Goal: Information Seeking & Learning: Learn about a topic

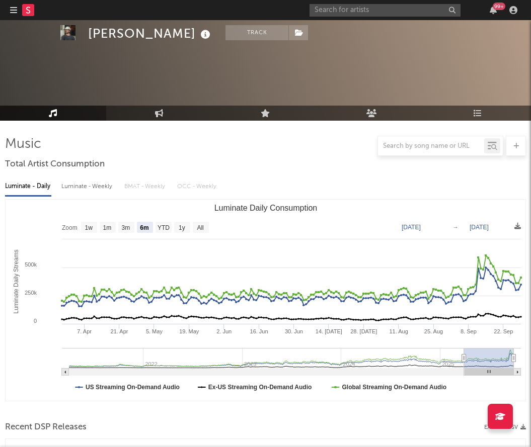
select select "6m"
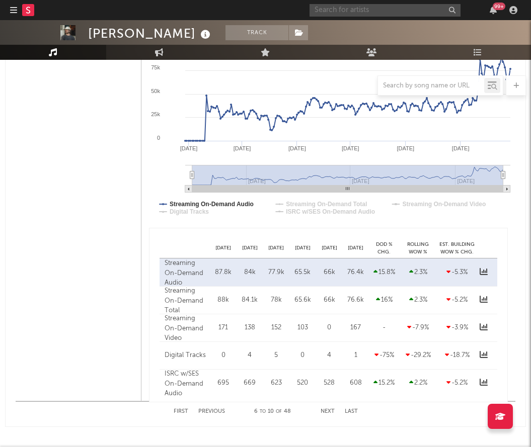
click at [368, 10] on input "text" at bounding box center [384, 10] width 151 height 13
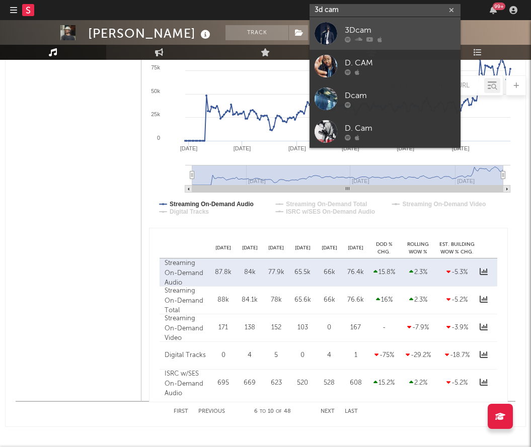
type input "3d cam"
click at [416, 22] on link "3Dcam" at bounding box center [384, 33] width 151 height 33
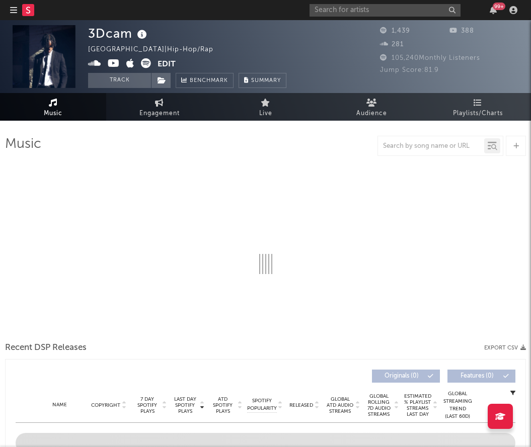
select select "6m"
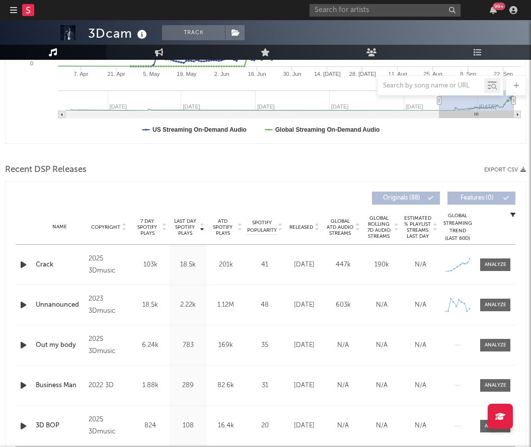
scroll to position [257, 0]
click at [499, 271] on div "Name Crack Copyright 2025 3Dmusic Label 3Dmusic Album Names Save The Game Compo…" at bounding box center [265, 265] width 499 height 40
click at [493, 265] on div at bounding box center [495, 266] width 22 height 8
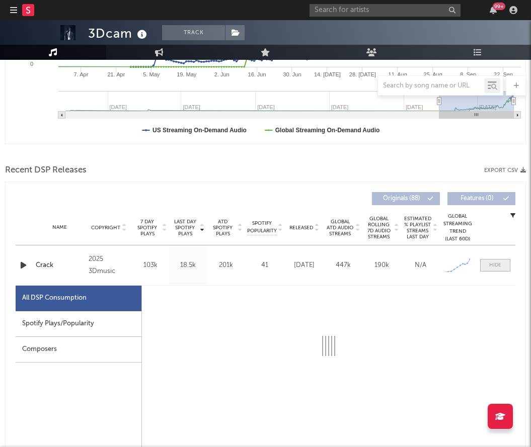
select select "1w"
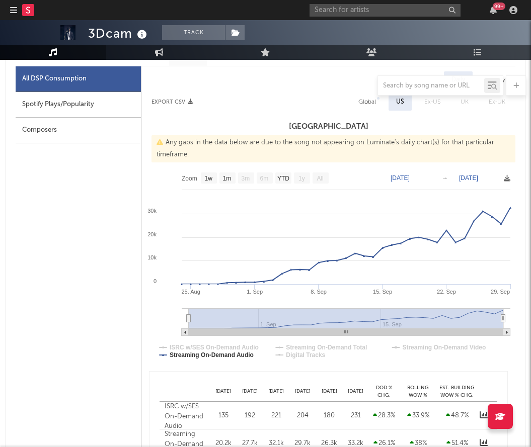
scroll to position [582, 0]
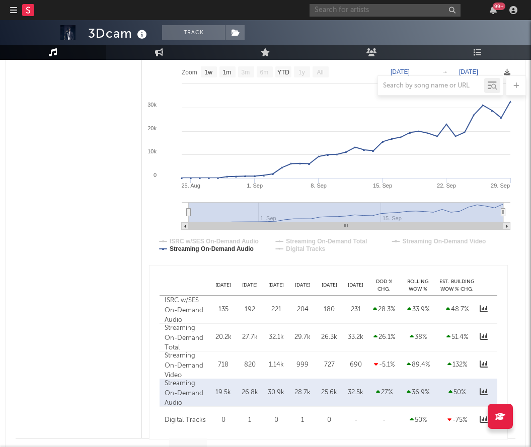
click at [369, 7] on input "text" at bounding box center [384, 10] width 151 height 13
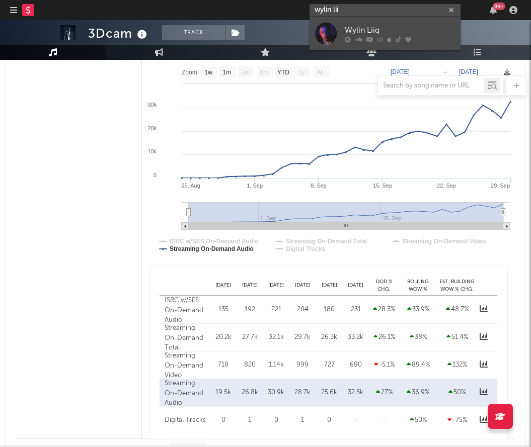
type input "wylin lii"
click at [398, 29] on div "Wylin Liiq" at bounding box center [400, 30] width 111 height 12
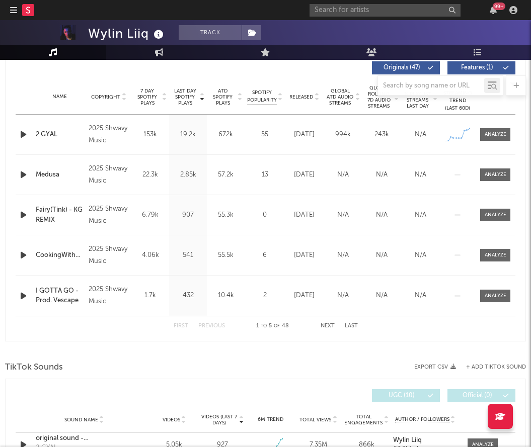
select select "1w"
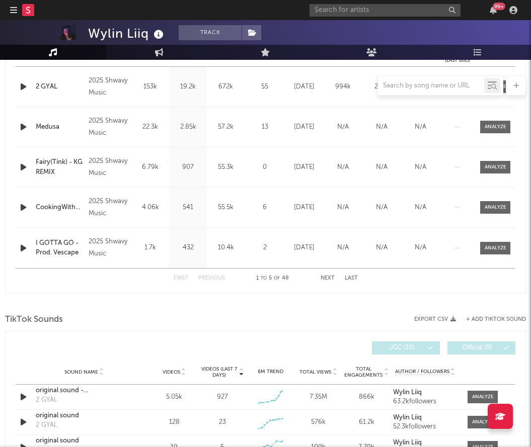
scroll to position [179, 0]
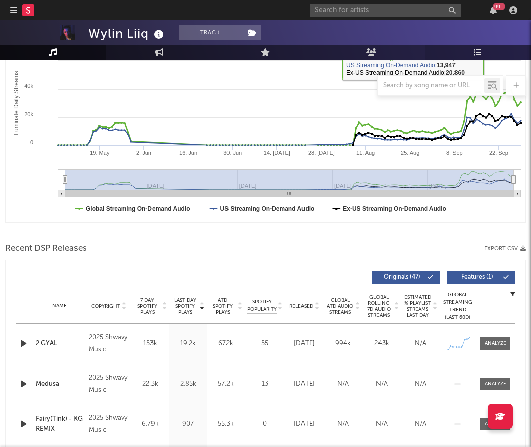
click at [496, 50] on link "Playlists/Charts" at bounding box center [478, 52] width 106 height 15
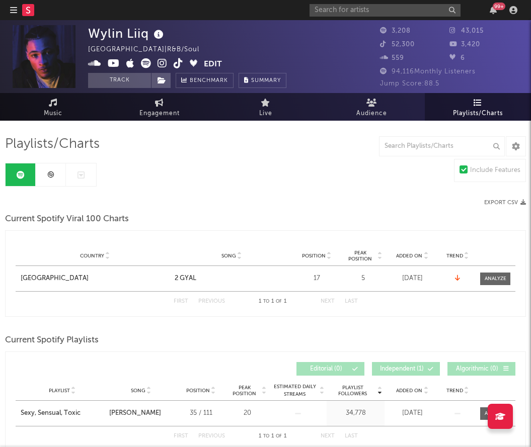
click at [52, 182] on link at bounding box center [51, 174] width 30 height 23
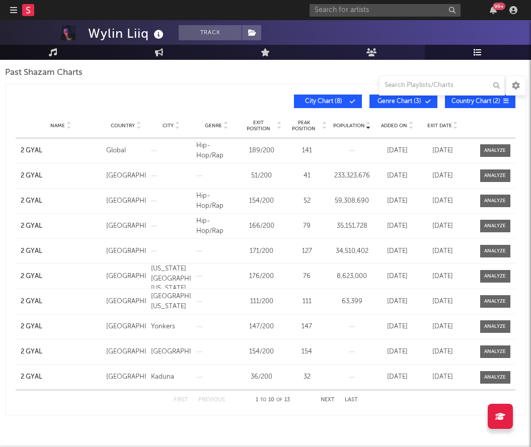
scroll to position [174, 0]
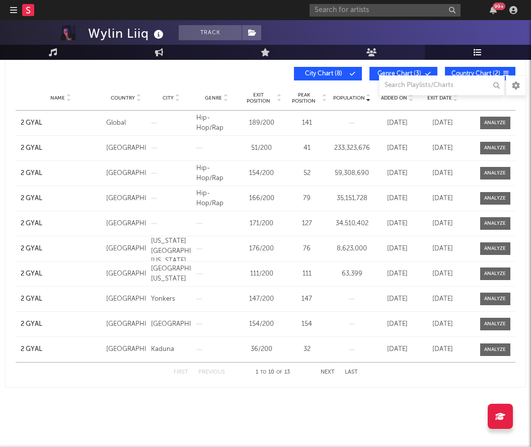
click at [330, 371] on button "Next" at bounding box center [327, 373] width 14 height 6
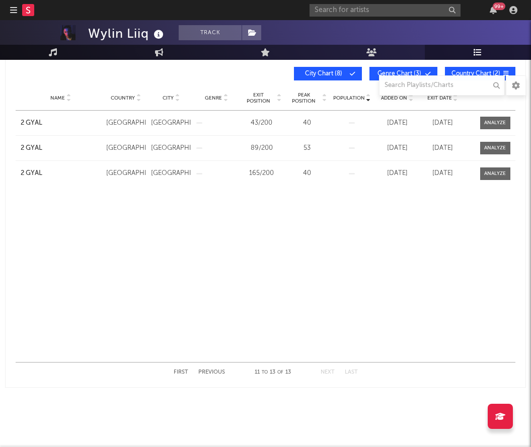
click at [182, 370] on button "First" at bounding box center [181, 373] width 15 height 6
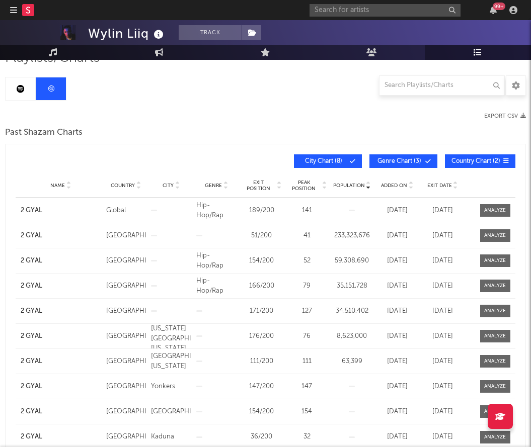
scroll to position [0, 0]
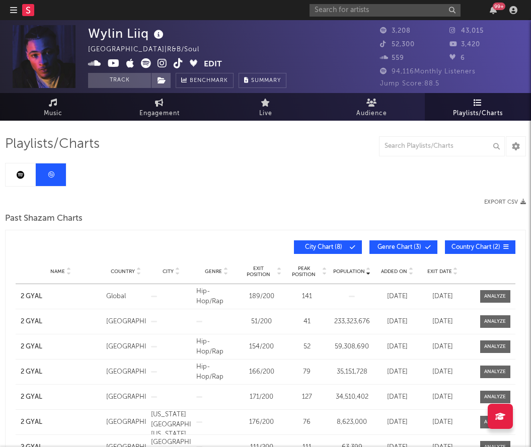
click at [22, 177] on icon at bounding box center [21, 175] width 8 height 8
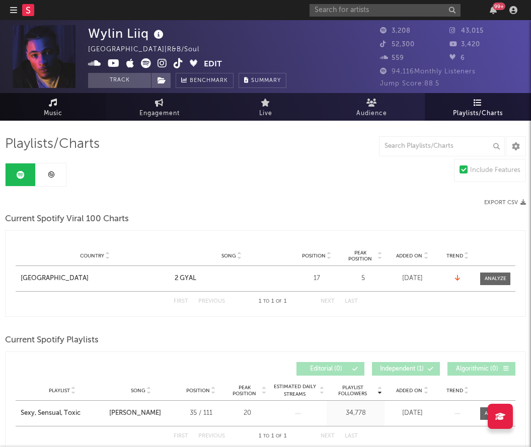
click at [64, 113] on link "Music" at bounding box center [53, 107] width 106 height 28
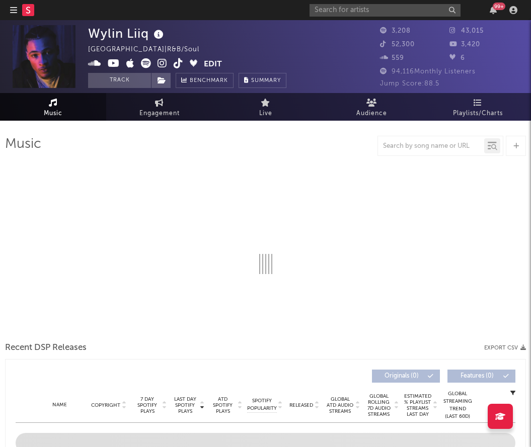
select select "1w"
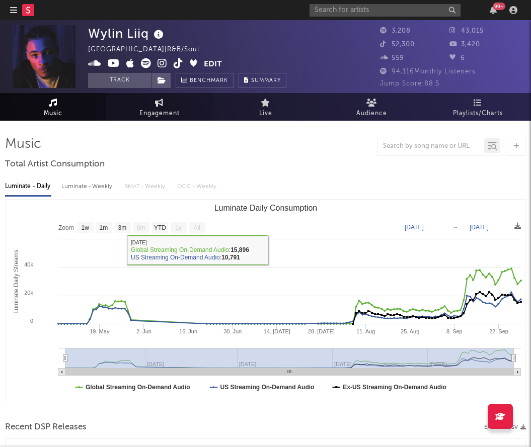
click at [162, 100] on icon at bounding box center [159, 103] width 9 height 8
select select "1w"
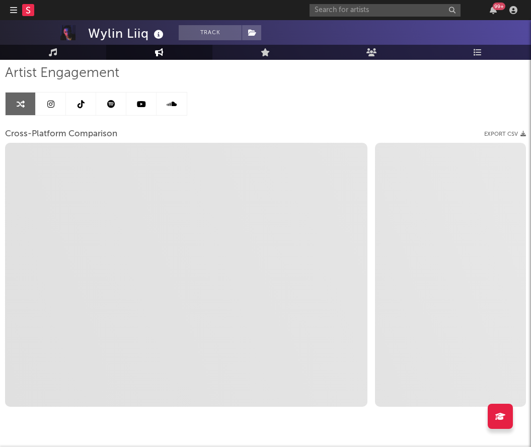
scroll to position [86, 0]
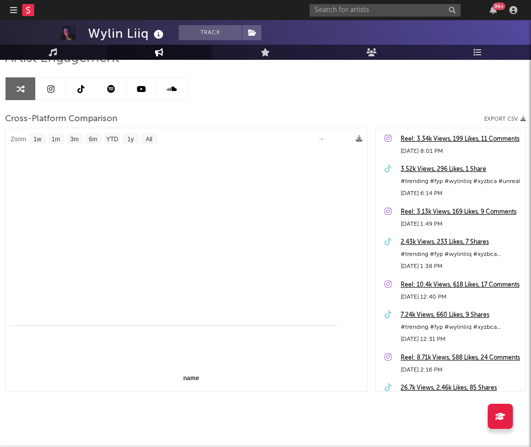
select select "1m"
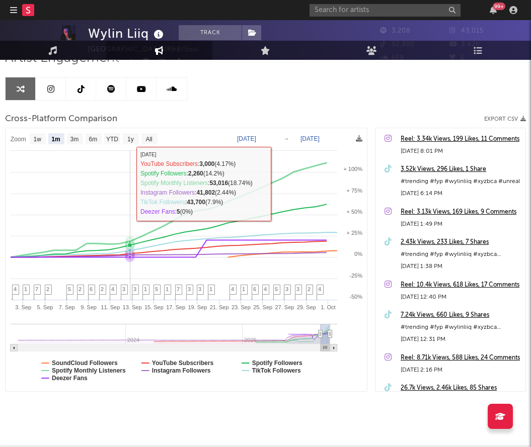
scroll to position [0, 0]
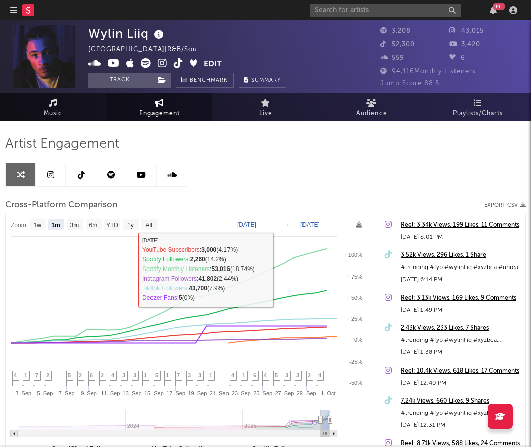
click at [62, 119] on span "Music" at bounding box center [53, 114] width 19 height 12
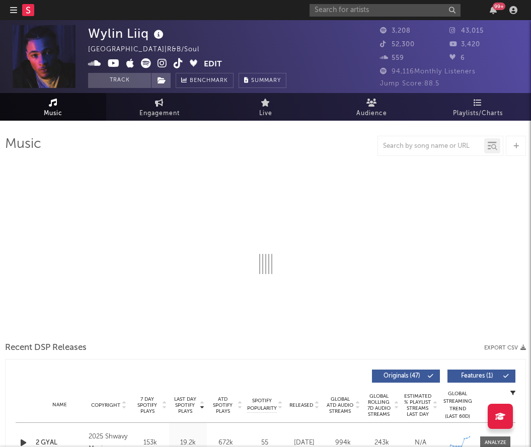
select select "1w"
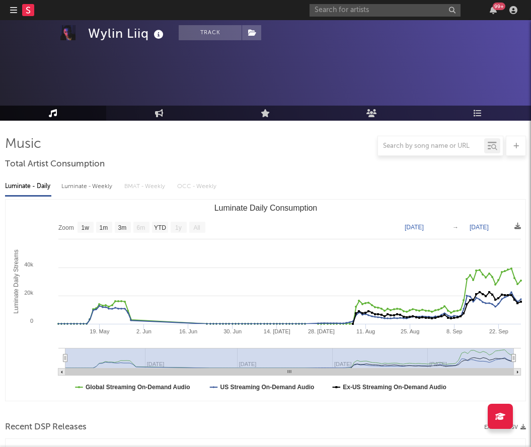
scroll to position [154, 0]
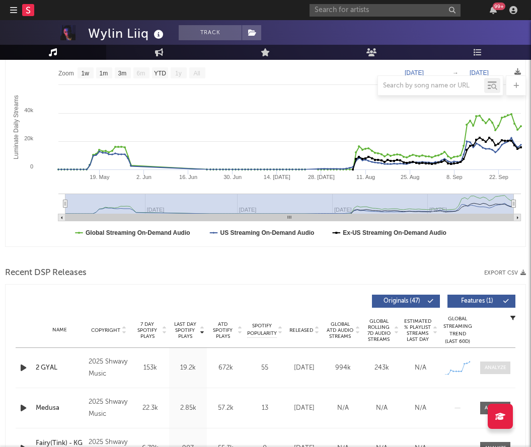
click at [495, 367] on div at bounding box center [495, 368] width 22 height 8
select select "1w"
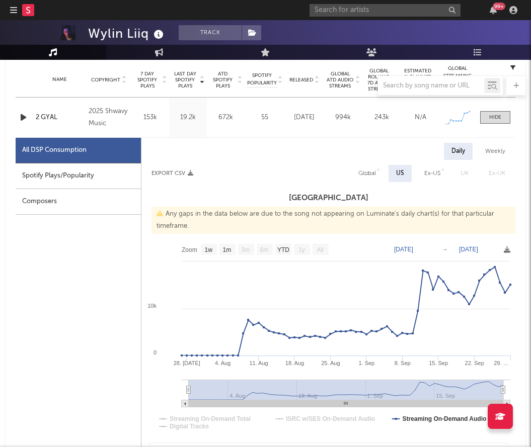
scroll to position [397, 0]
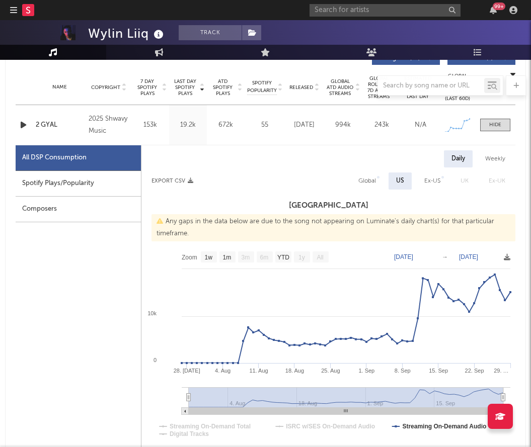
click at [361, 177] on div "Global" at bounding box center [367, 181] width 18 height 12
select select "1w"
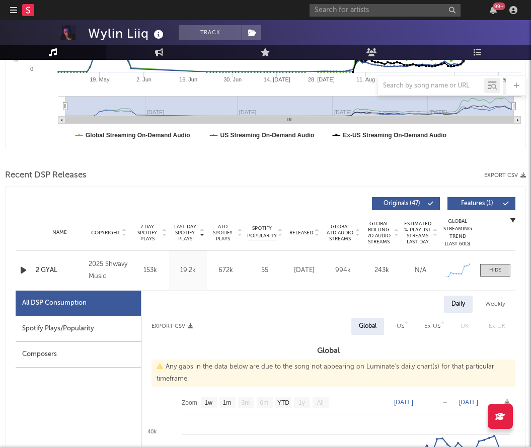
scroll to position [251, 0]
